Goal: Information Seeking & Learning: Learn about a topic

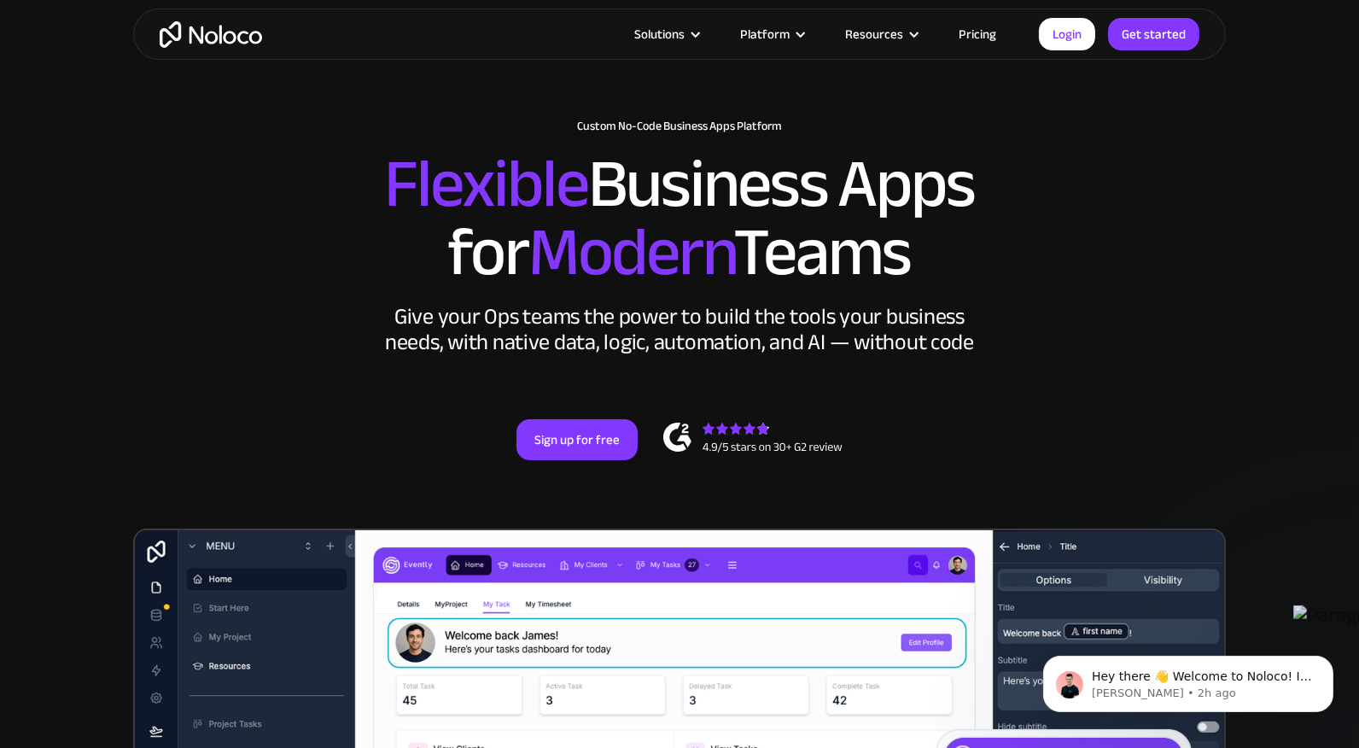
click at [986, 33] on link "Pricing" at bounding box center [977, 34] width 80 height 22
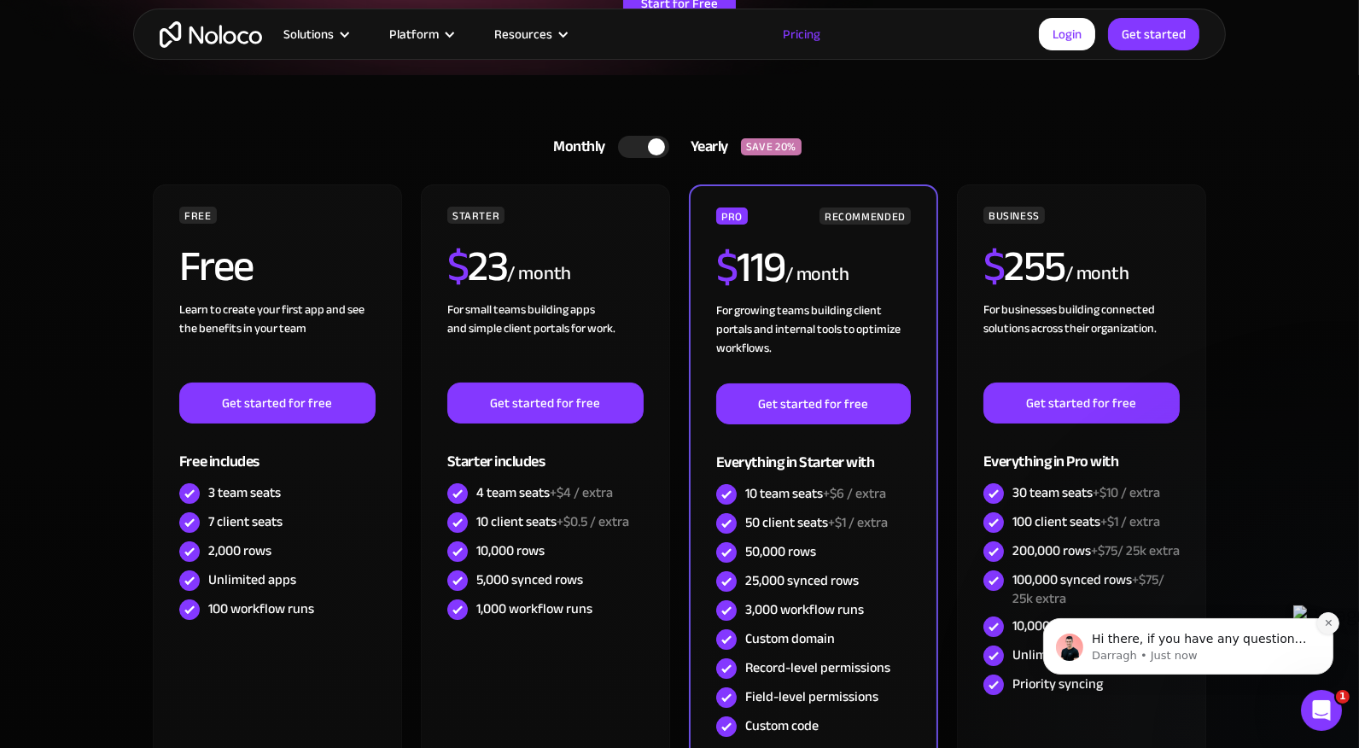
click at [1329, 622] on icon "Dismiss notification" at bounding box center [1327, 621] width 9 height 9
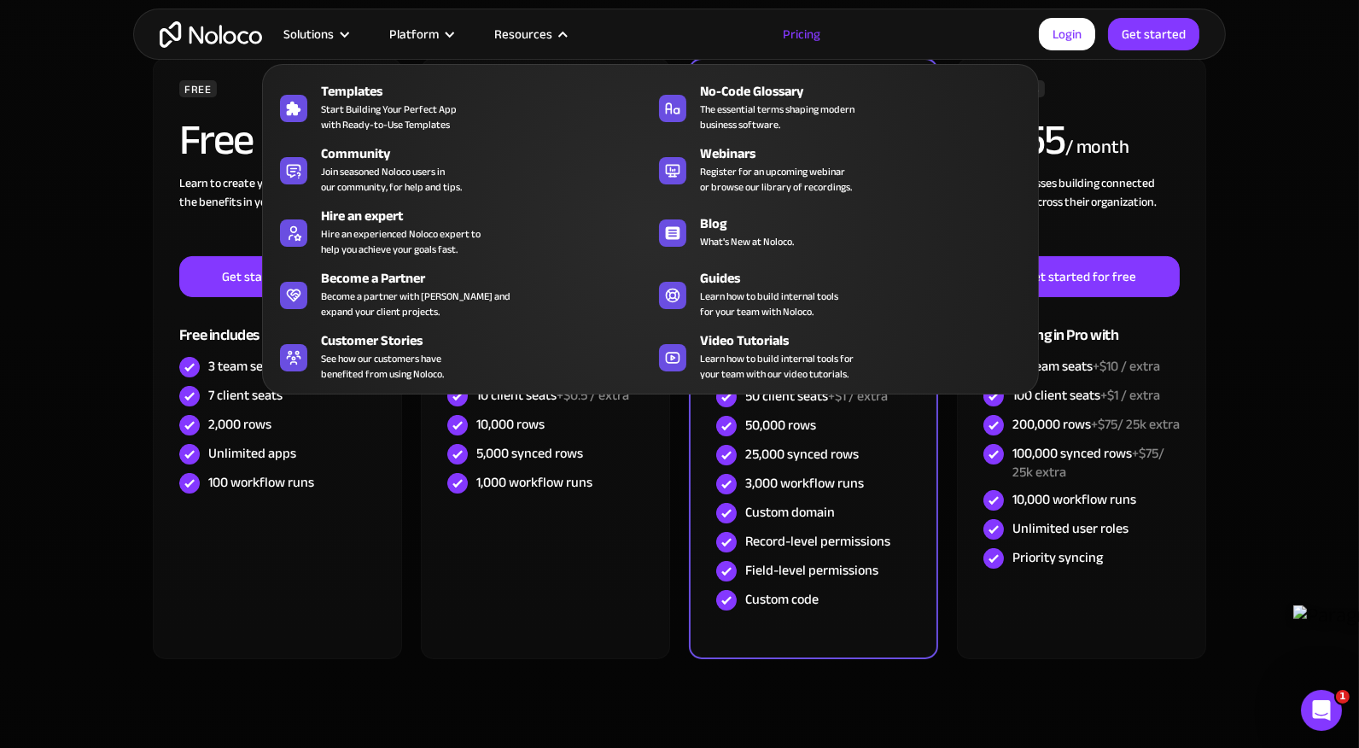
scroll to position [256, 0]
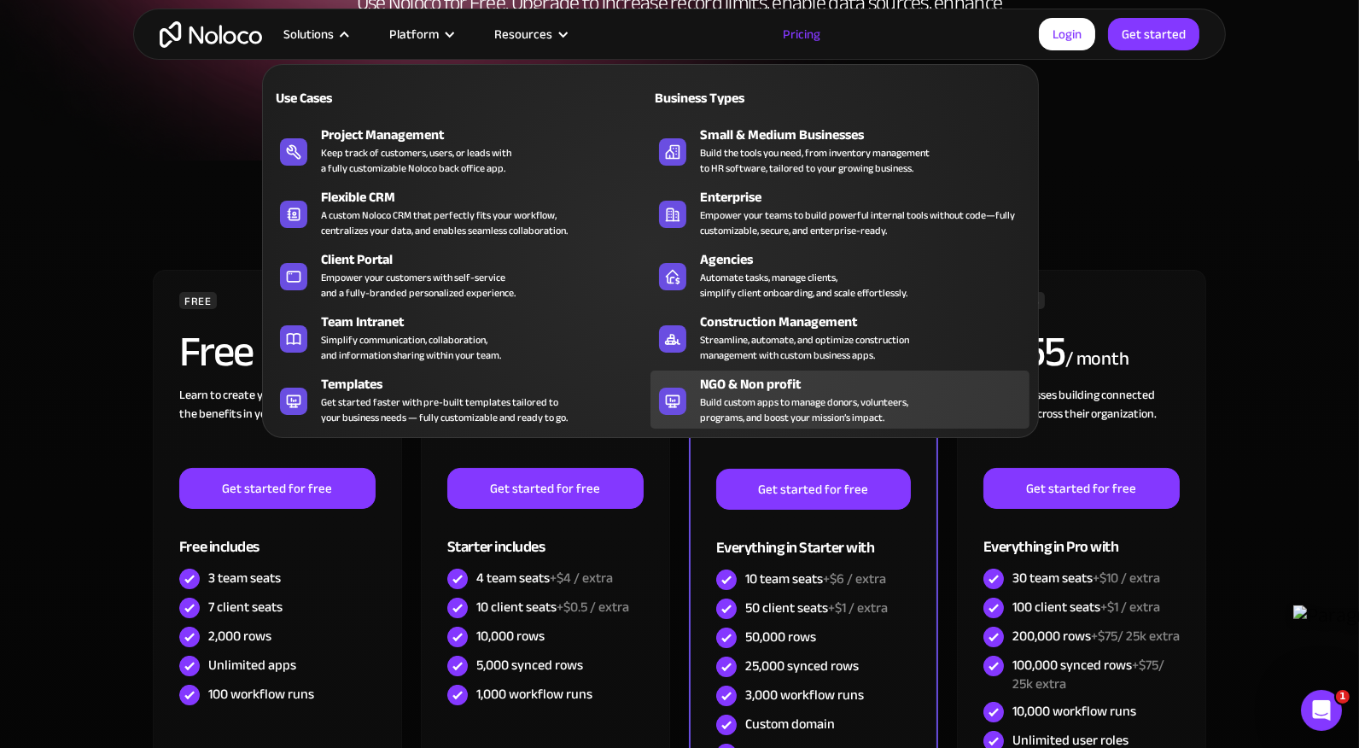
click at [738, 380] on div "NGO & Non profit" at bounding box center [868, 384] width 337 height 20
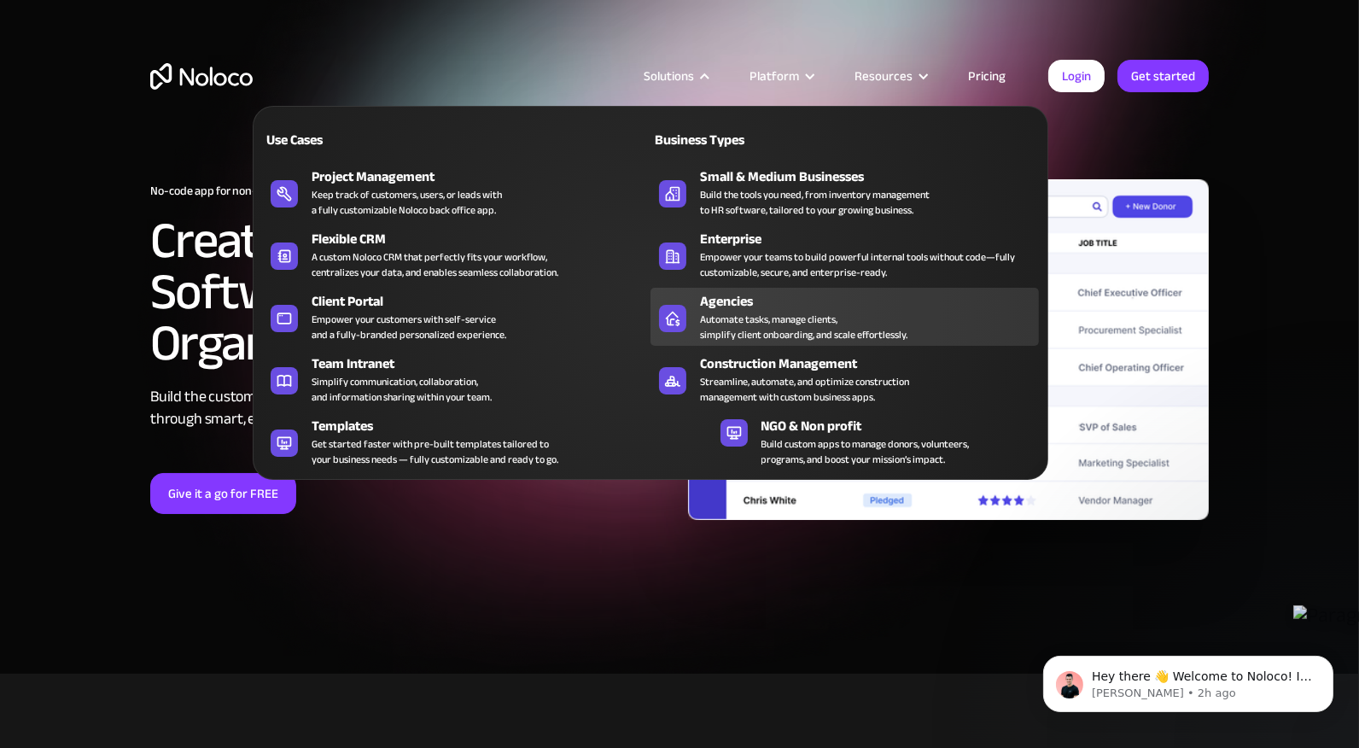
click at [737, 312] on div "Automate tasks, manage clients, simplify client onboarding, and scale effortles…" at bounding box center [803, 327] width 207 height 31
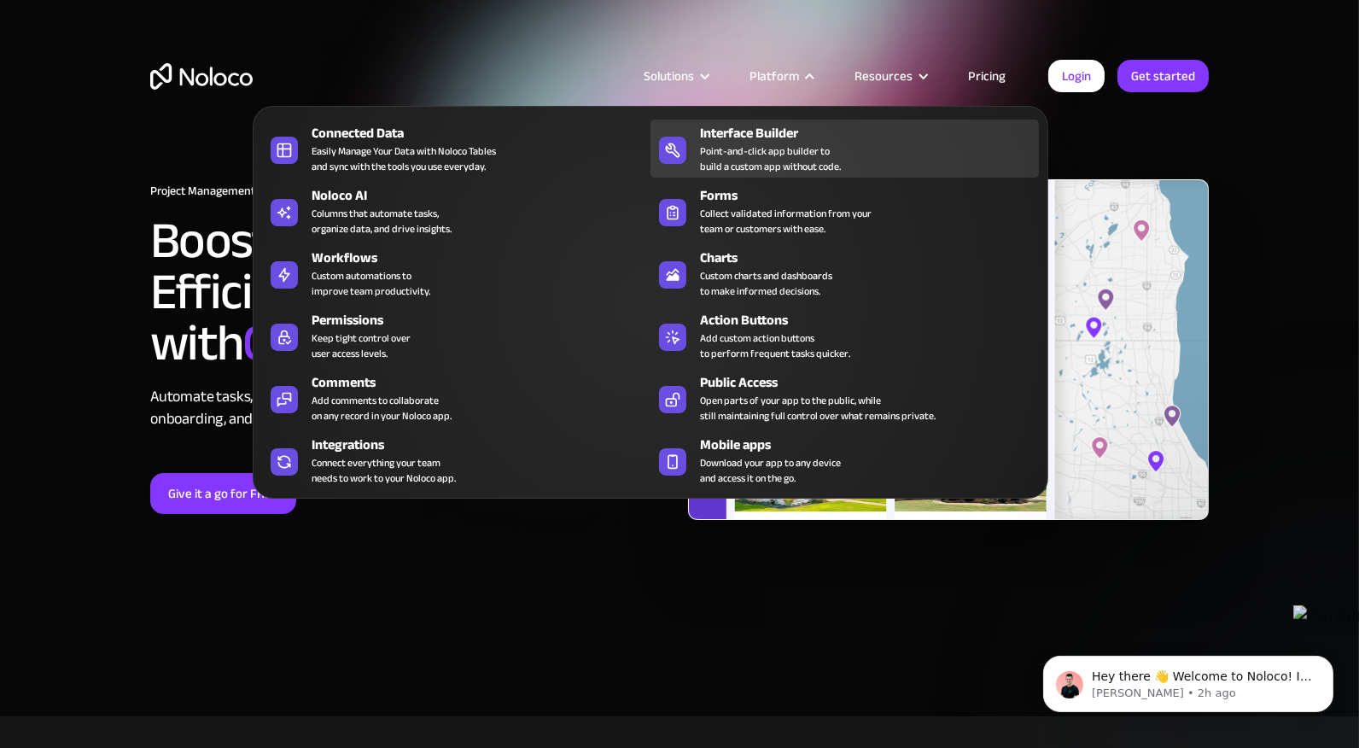
click at [757, 140] on div "Interface Builder Point-and-click app builder to build a custom app without cod…" at bounding box center [865, 148] width 330 height 51
